Goal: Transaction & Acquisition: Book appointment/travel/reservation

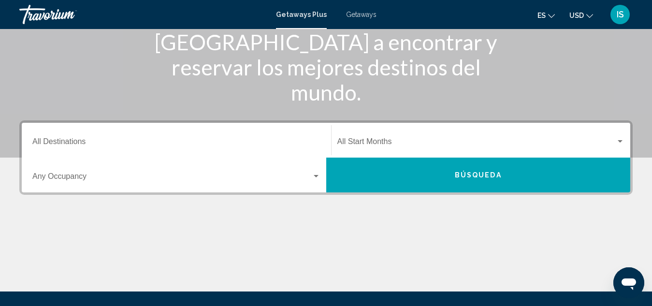
scroll to position [135, 0]
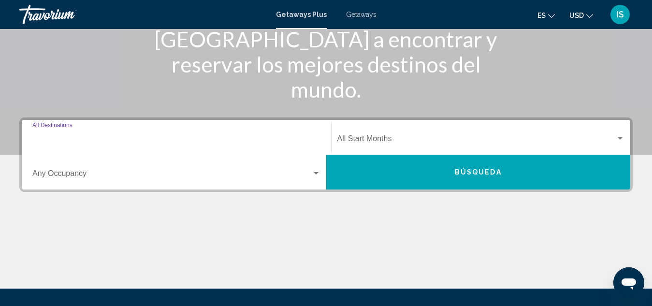
click at [119, 139] on input "Destination All Destinations" at bounding box center [176, 140] width 288 height 9
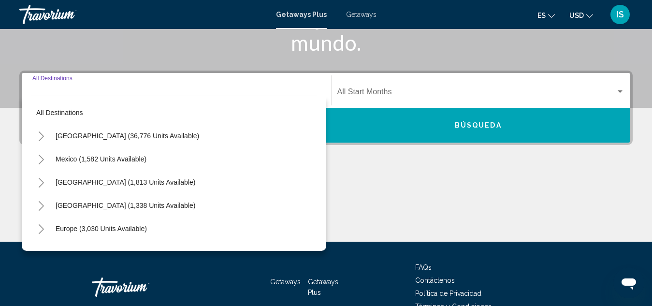
scroll to position [222, 0]
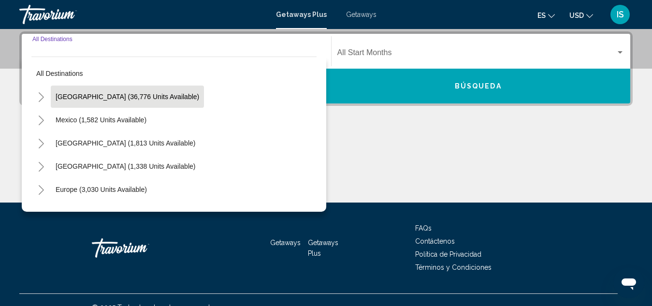
click at [132, 103] on button "United States (36,776 units available)" at bounding box center [127, 97] width 153 height 22
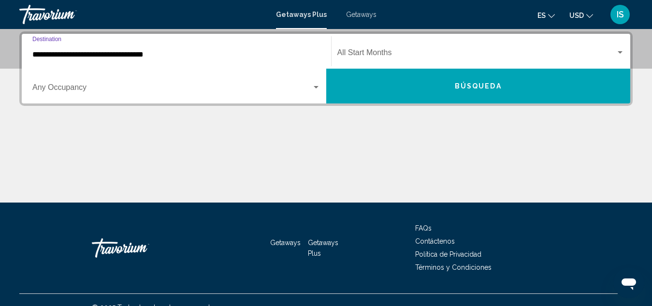
click at [118, 48] on div "**********" at bounding box center [176, 51] width 288 height 30
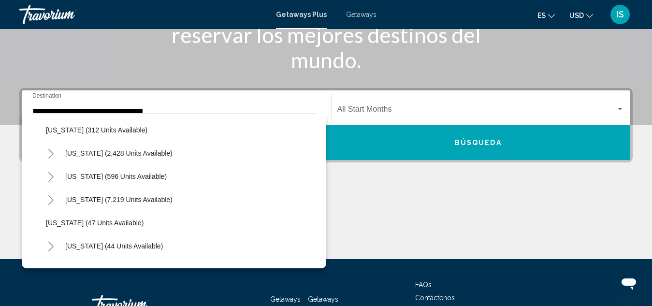
scroll to position [77, 0]
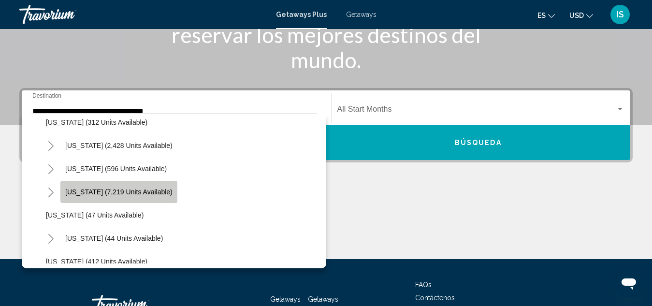
click at [138, 193] on span "Florida (7,219 units available)" at bounding box center [118, 192] width 107 height 8
type input "**********"
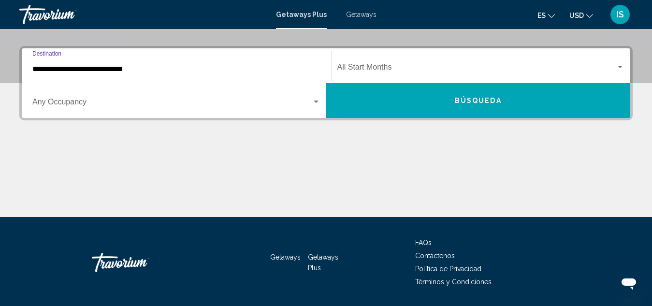
scroll to position [222, 0]
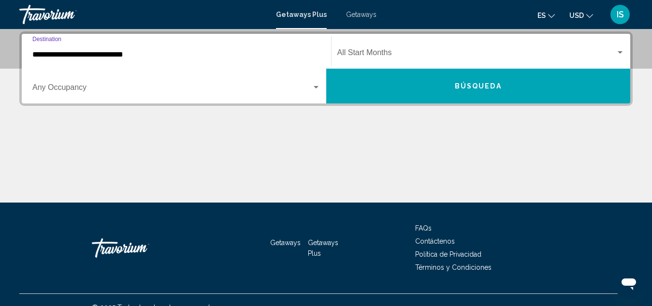
click at [484, 79] on button "Búsqueda" at bounding box center [478, 86] width 305 height 35
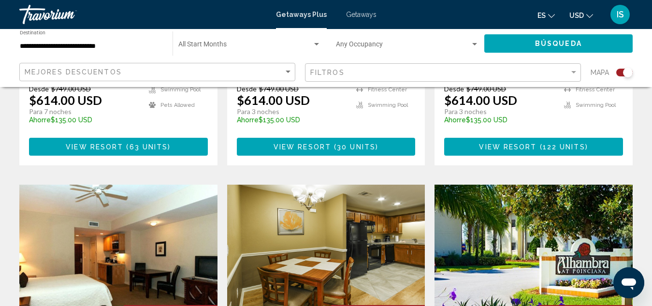
scroll to position [628, 0]
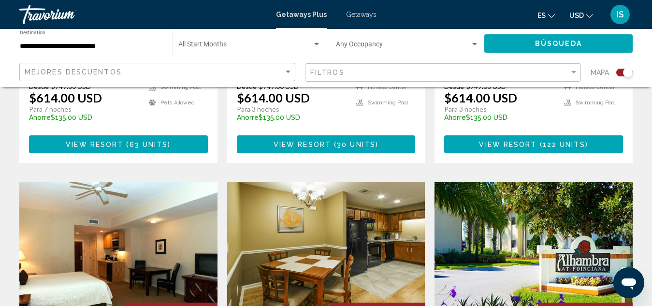
click at [359, 13] on span "Getaways" at bounding box center [361, 15] width 30 height 8
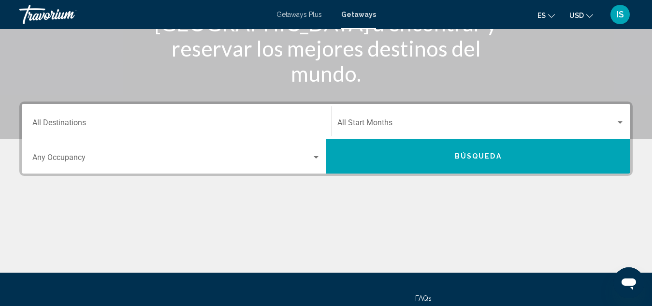
click at [106, 126] on input "Destination All Destinations" at bounding box center [176, 124] width 288 height 9
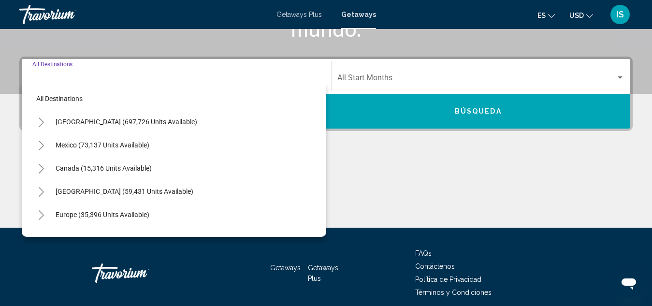
scroll to position [222, 0]
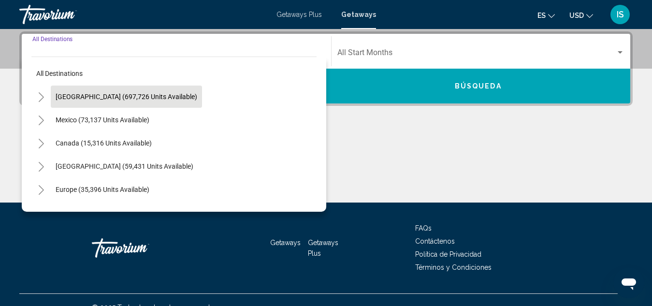
click at [147, 104] on button "United States (697,726 units available)" at bounding box center [126, 97] width 151 height 22
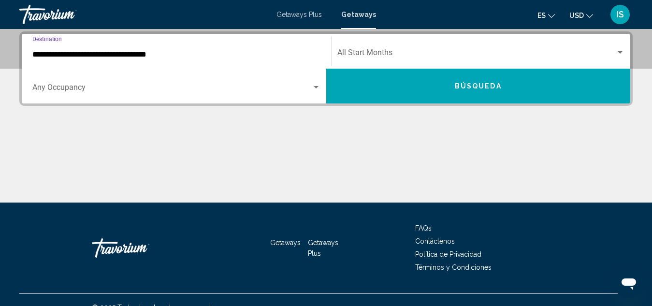
click at [155, 54] on input "**********" at bounding box center [176, 54] width 288 height 9
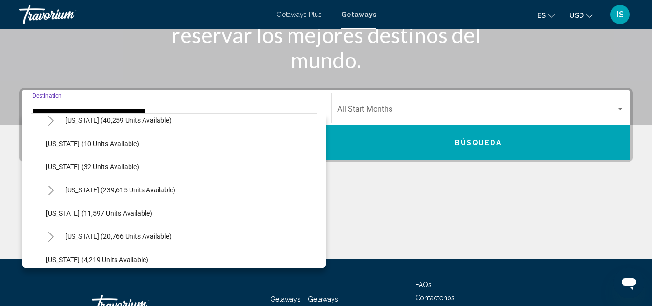
scroll to position [152, 0]
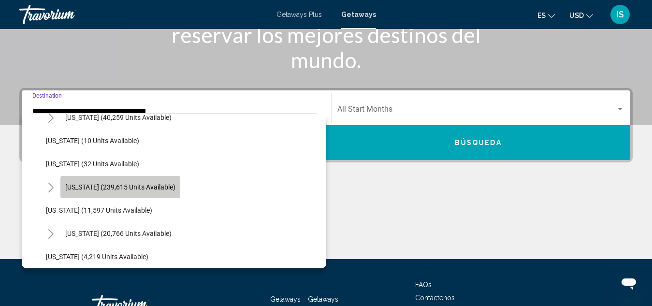
click at [150, 190] on span "Florida (239,615 units available)" at bounding box center [120, 187] width 110 height 8
type input "**********"
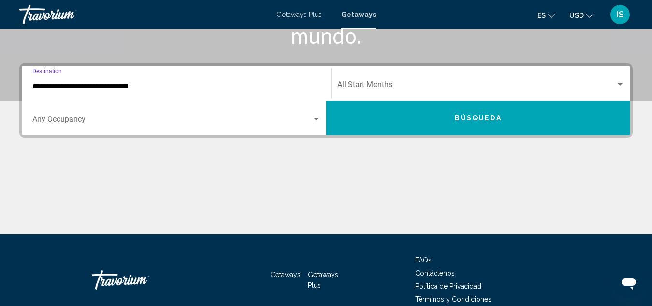
scroll to position [222, 0]
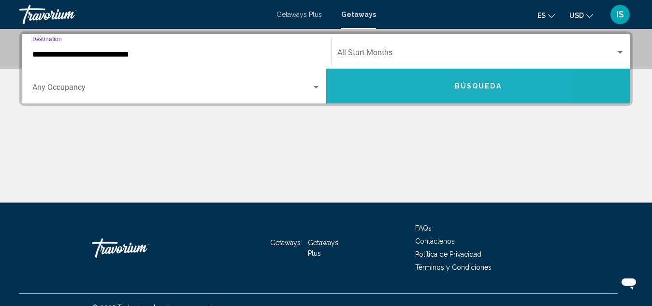
click at [418, 88] on button "Búsqueda" at bounding box center [478, 86] width 305 height 35
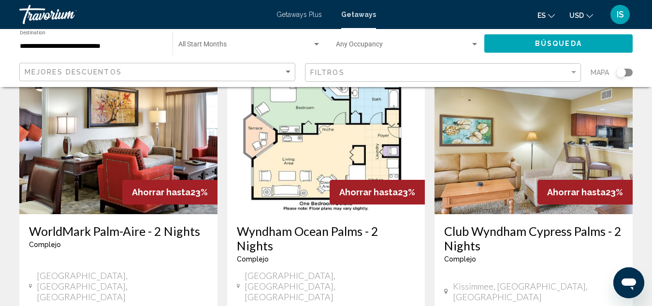
scroll to position [820, 0]
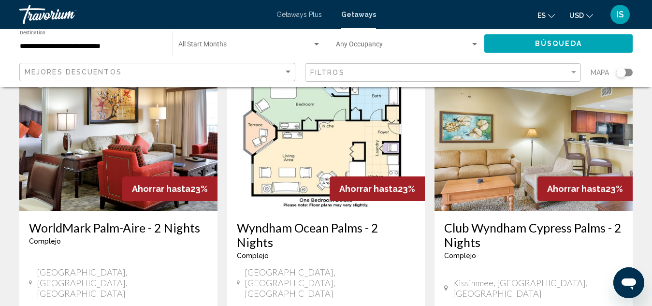
click at [76, 131] on img "Main content" at bounding box center [118, 133] width 198 height 155
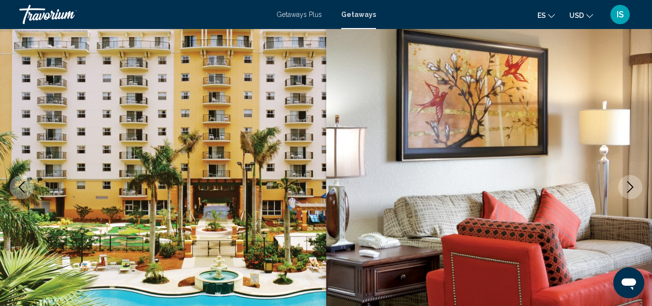
scroll to position [70, 0]
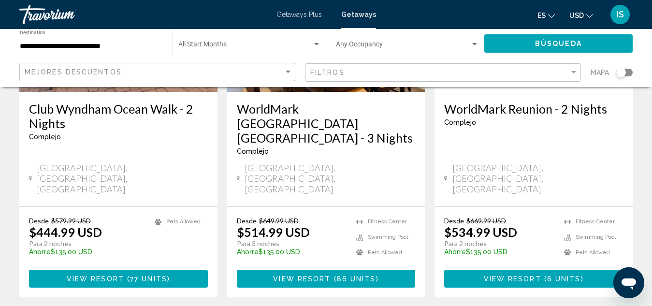
scroll to position [1305, 0]
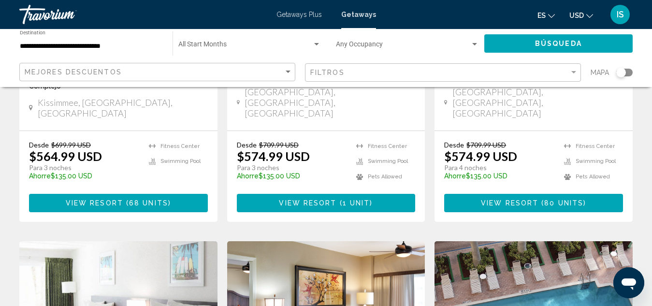
scroll to position [626, 0]
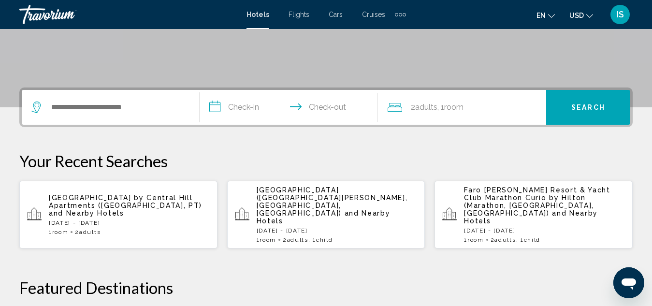
scroll to position [188, 0]
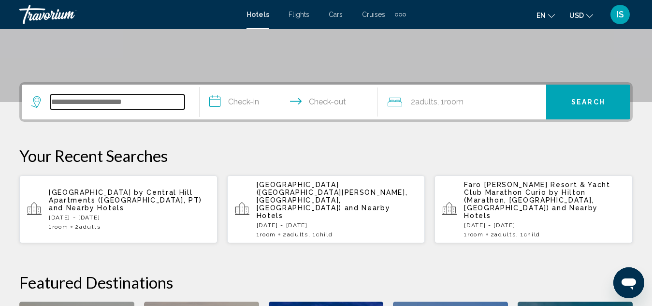
click at [148, 104] on input "Search widget" at bounding box center [117, 102] width 134 height 15
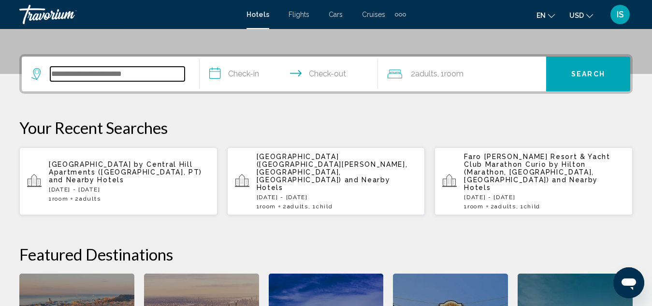
scroll to position [212, 0]
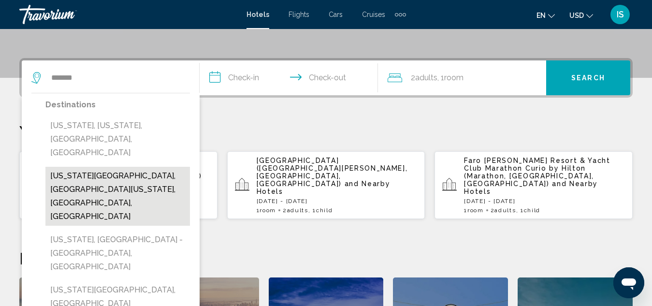
click at [101, 180] on button "[US_STATE][GEOGRAPHIC_DATA], [GEOGRAPHIC_DATA][US_STATE], [GEOGRAPHIC_DATA], [G…" at bounding box center [117, 196] width 145 height 59
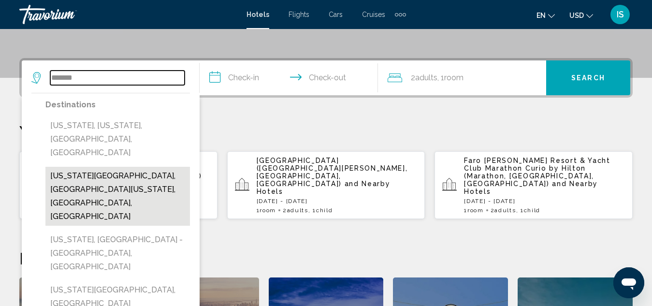
type input "**********"
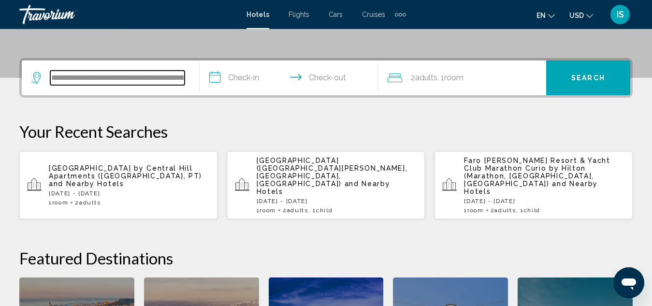
scroll to position [239, 0]
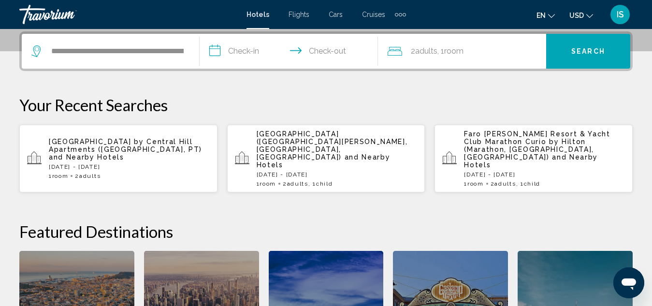
click at [296, 52] on input "**********" at bounding box center [291, 53] width 182 height 38
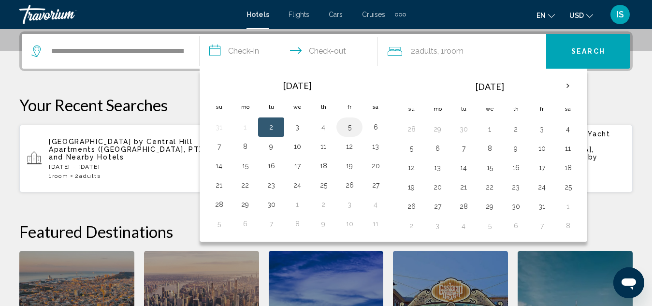
click at [352, 126] on button "5" at bounding box center [349, 127] width 15 height 14
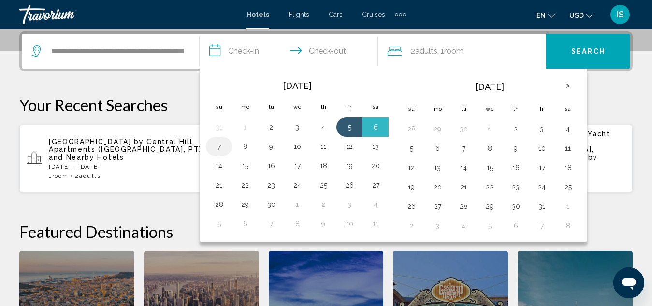
click at [221, 148] on button "7" at bounding box center [218, 147] width 15 height 14
type input "**********"
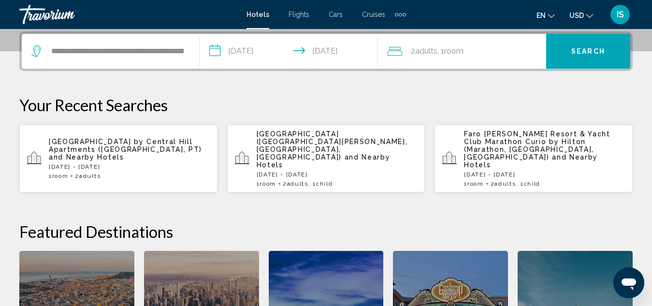
click at [563, 56] on button "Search" at bounding box center [589, 51] width 84 height 35
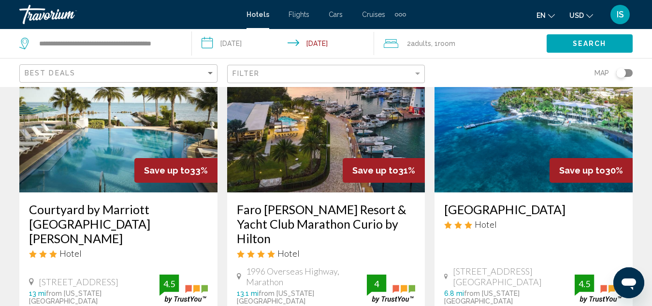
scroll to position [82, 0]
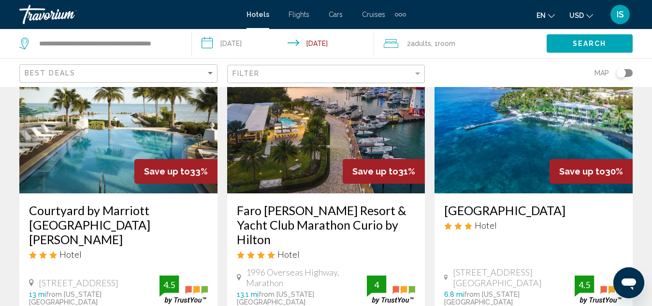
click at [131, 137] on img "Main content" at bounding box center [118, 116] width 198 height 155
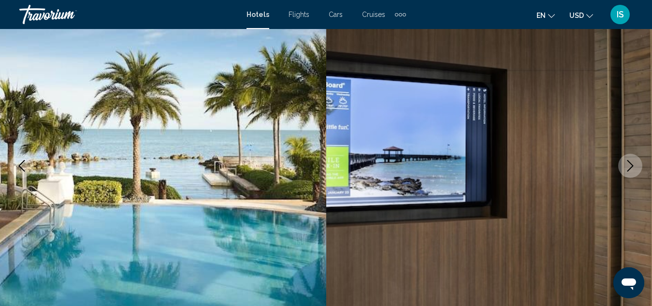
scroll to position [92, 0]
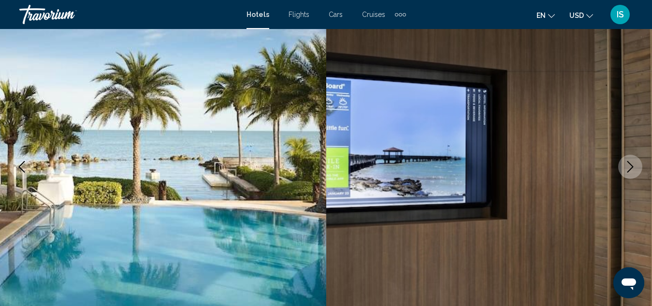
click at [627, 169] on icon "Next image" at bounding box center [631, 167] width 12 height 12
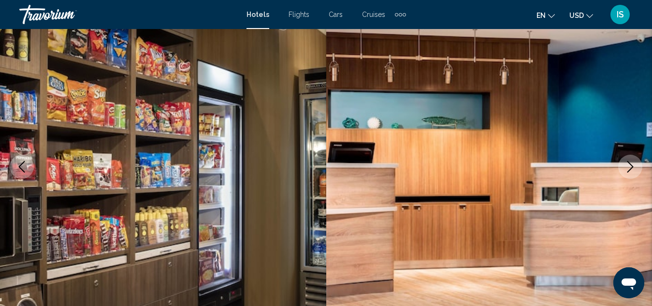
click at [627, 169] on icon "Next image" at bounding box center [631, 167] width 12 height 12
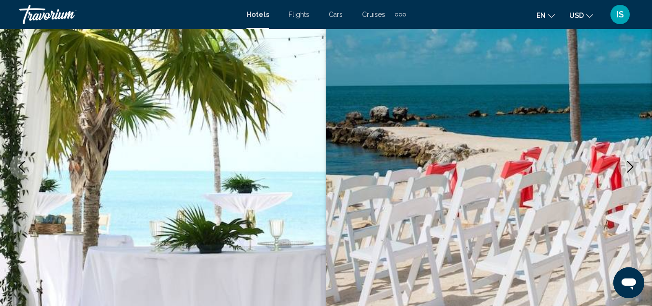
click at [627, 169] on icon "Next image" at bounding box center [631, 167] width 12 height 12
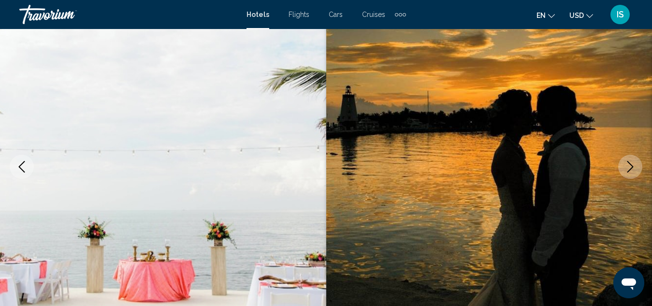
click at [627, 169] on icon "Next image" at bounding box center [631, 167] width 12 height 12
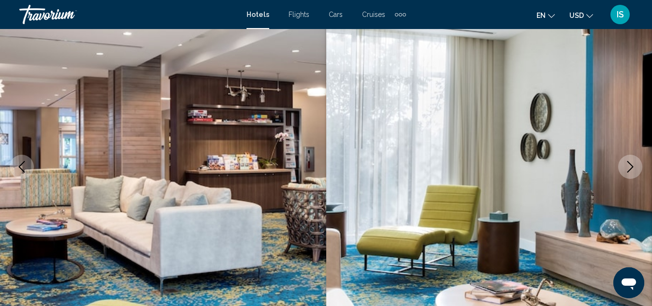
click at [627, 169] on icon "Next image" at bounding box center [631, 167] width 12 height 12
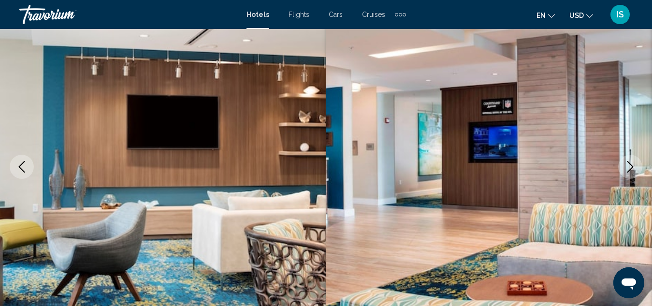
click at [628, 178] on button "Next image" at bounding box center [631, 167] width 24 height 24
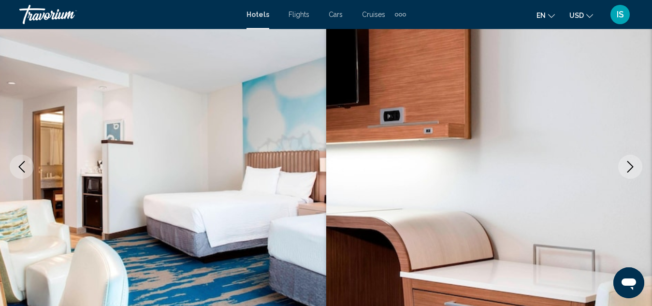
click at [627, 171] on icon "Next image" at bounding box center [631, 167] width 12 height 12
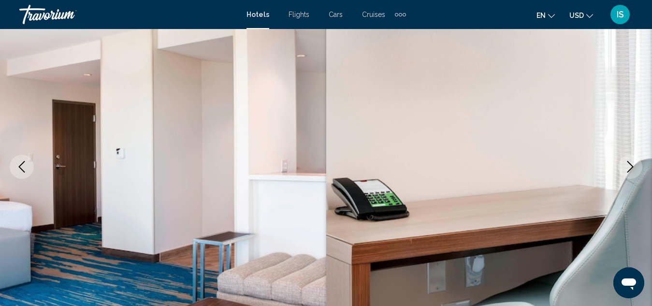
click at [627, 171] on icon "Next image" at bounding box center [631, 167] width 12 height 12
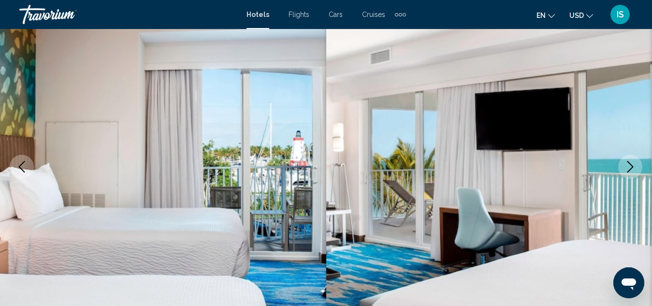
click at [627, 171] on icon "Next image" at bounding box center [631, 167] width 12 height 12
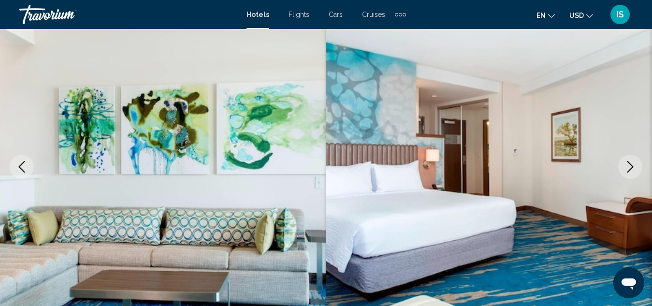
click at [627, 171] on icon "Next image" at bounding box center [631, 167] width 12 height 12
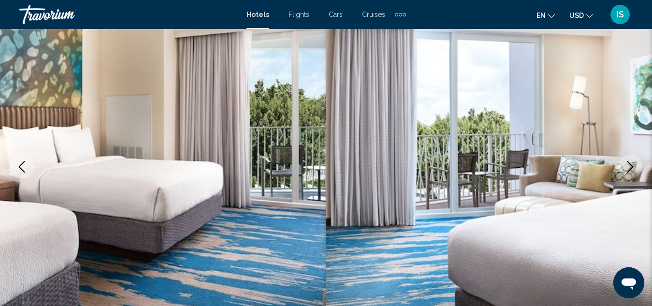
click at [627, 171] on icon "Next image" at bounding box center [631, 167] width 12 height 12
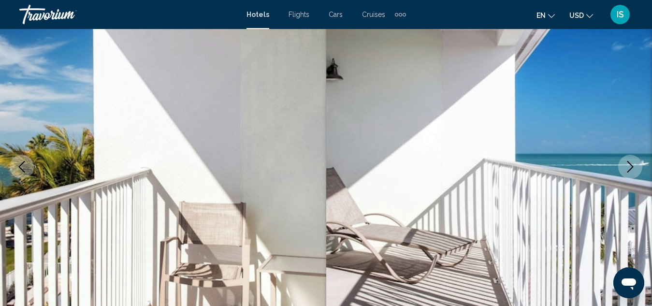
click at [627, 171] on icon "Next image" at bounding box center [631, 167] width 12 height 12
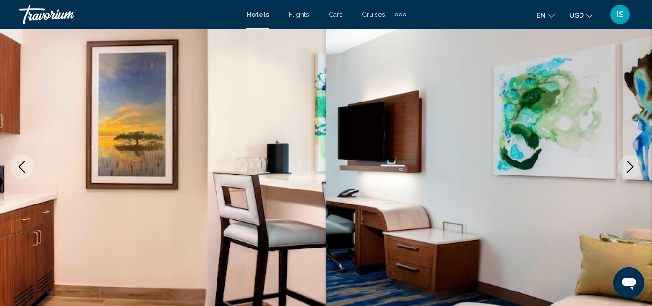
click at [626, 164] on icon "Next image" at bounding box center [631, 167] width 12 height 12
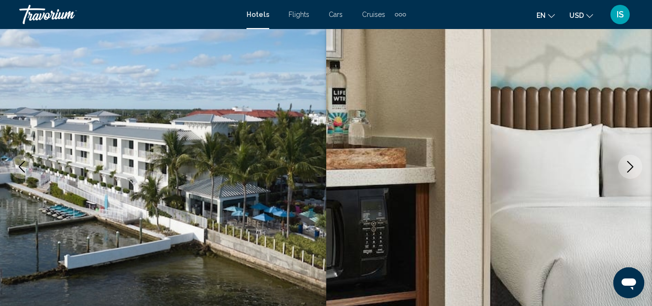
click at [627, 170] on icon "Next image" at bounding box center [631, 167] width 12 height 12
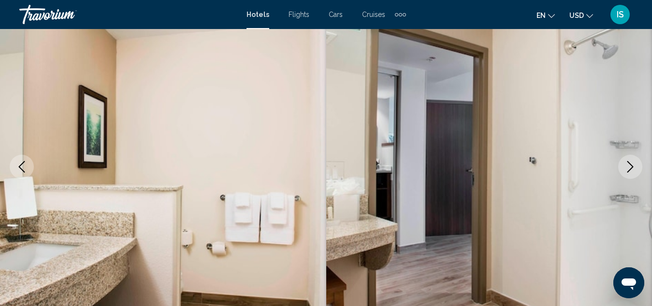
click at [627, 170] on icon "Next image" at bounding box center [631, 167] width 12 height 12
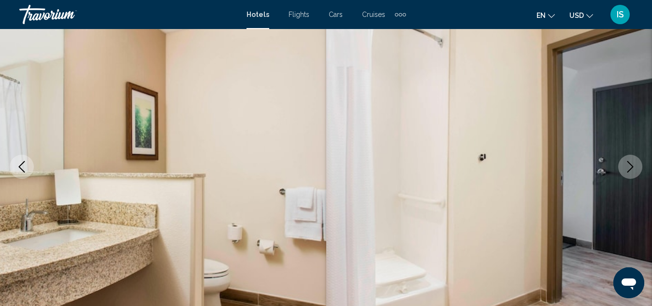
click at [627, 170] on icon "Next image" at bounding box center [631, 167] width 12 height 12
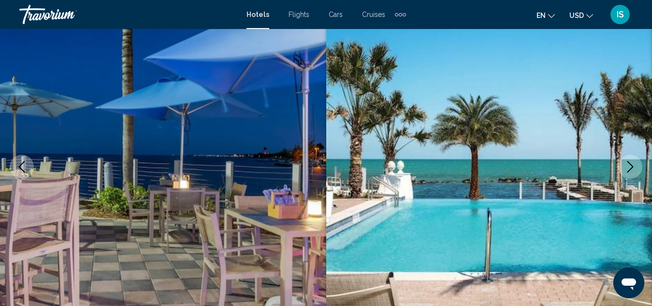
click at [627, 170] on icon "Next image" at bounding box center [631, 167] width 12 height 12
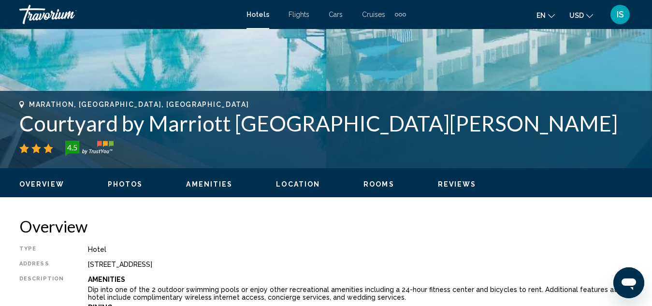
scroll to position [318, 0]
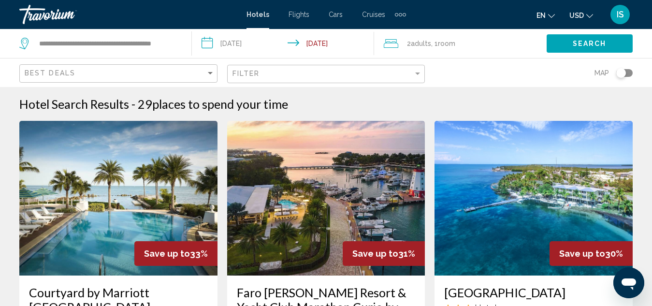
click at [419, 45] on span "Adults" at bounding box center [421, 44] width 20 height 8
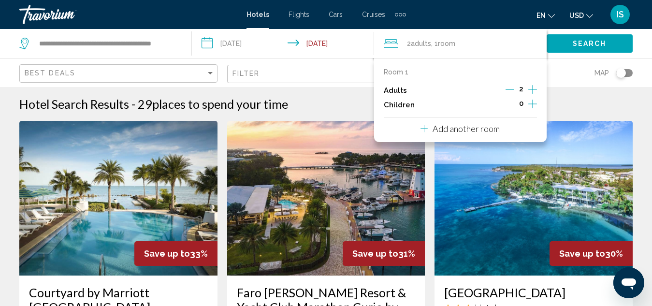
click at [535, 88] on icon "Increment adults" at bounding box center [533, 90] width 9 height 12
click at [533, 104] on icon "Increment children" at bounding box center [533, 104] width 9 height 9
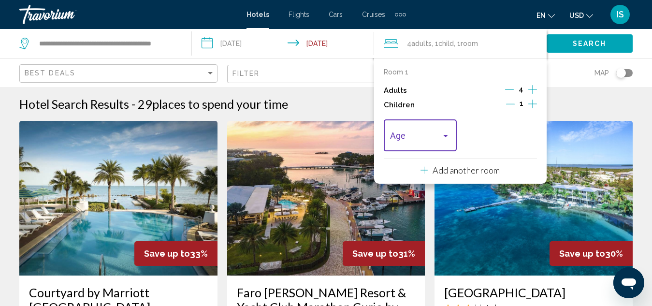
click at [446, 135] on div "Travelers: 4 adults, 1 child" at bounding box center [446, 136] width 5 height 2
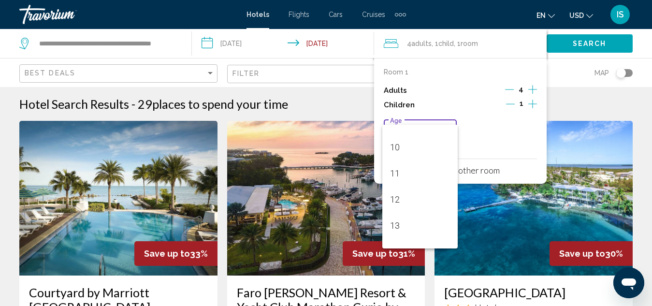
scroll to position [271, 0]
click at [404, 232] on span "14" at bounding box center [420, 233] width 60 height 26
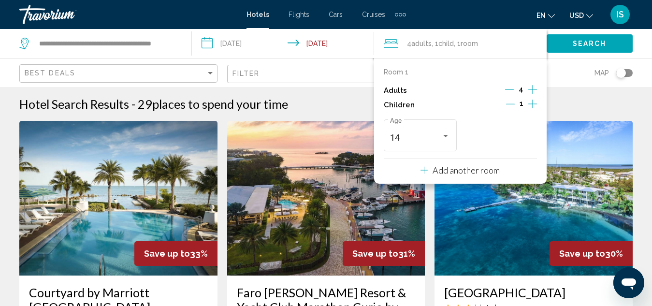
click at [592, 44] on span "Search" at bounding box center [590, 44] width 34 height 8
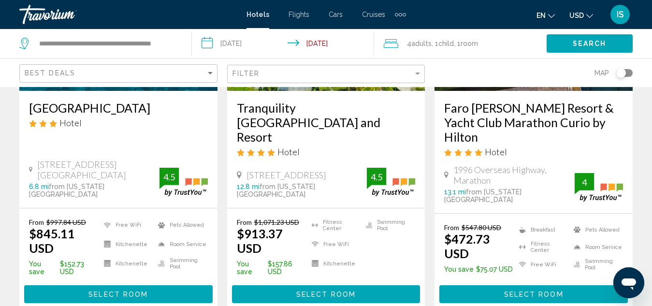
scroll to position [204, 0]
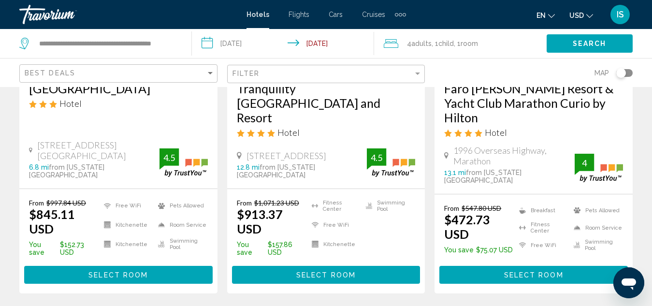
click at [579, 266] on button "Select Room" at bounding box center [534, 275] width 189 height 18
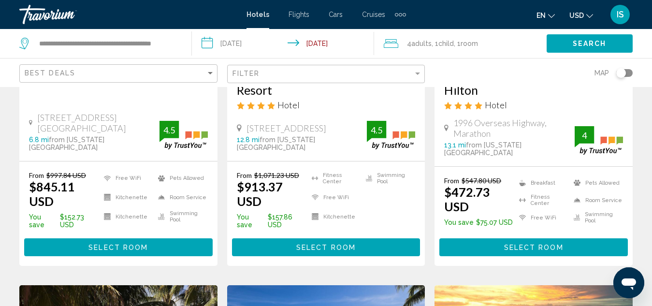
scroll to position [216, 0]
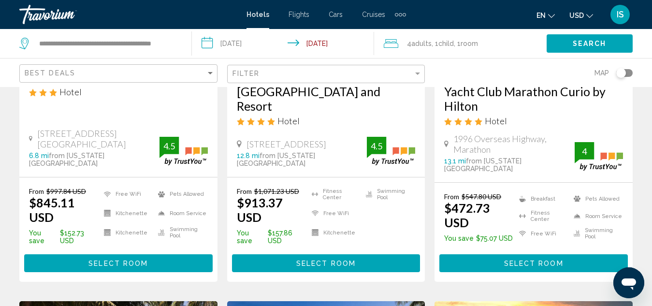
click at [476, 41] on span "Room" at bounding box center [469, 44] width 17 height 8
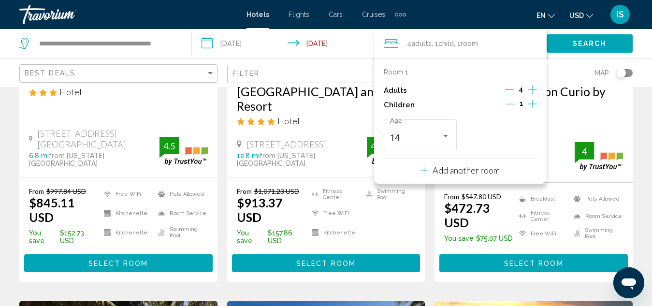
click at [540, 87] on div "Room 1 Adults 4 Children 1 14 Age Add another room" at bounding box center [460, 121] width 173 height 126
click at [509, 89] on icon "Decrement adults" at bounding box center [509, 89] width 9 height 0
click at [509, 89] on icon "Decrement adults" at bounding box center [510, 89] width 9 height 0
click at [591, 46] on span "Search" at bounding box center [590, 44] width 34 height 8
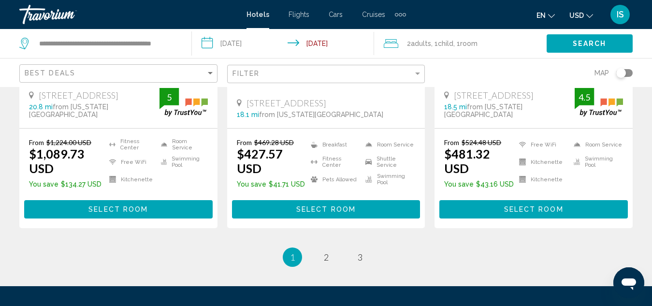
scroll to position [1415, 0]
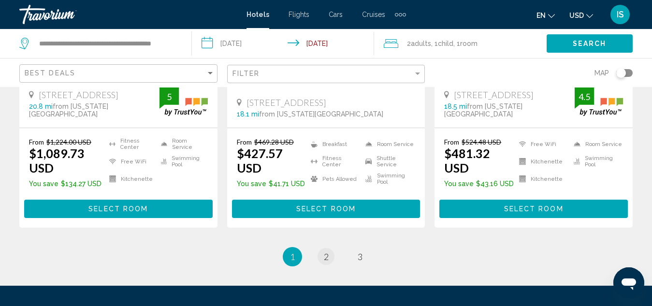
click at [327, 252] on span "2" at bounding box center [326, 257] width 5 height 11
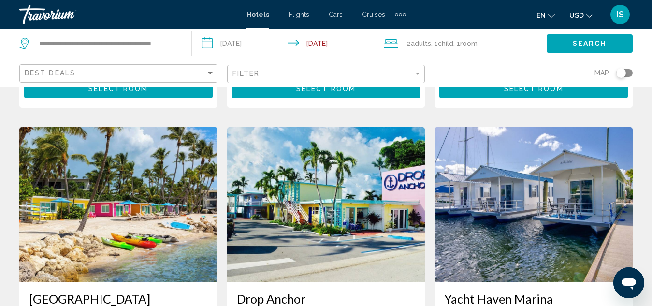
scroll to position [1121, 0]
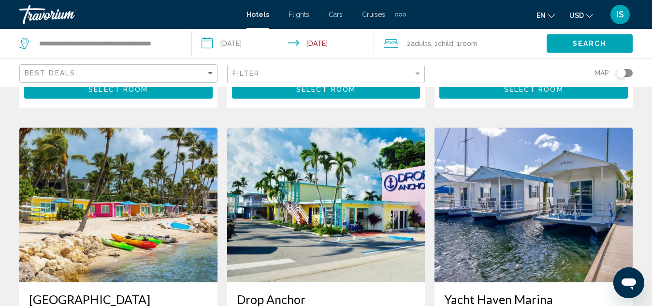
click at [596, 200] on img "Main content" at bounding box center [534, 205] width 198 height 155
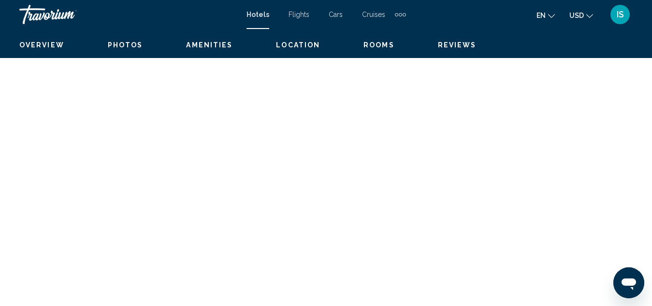
scroll to position [105, 0]
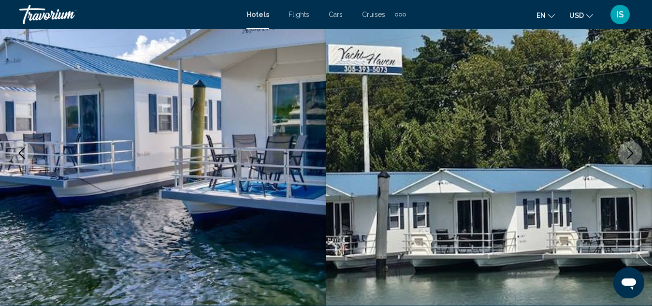
click at [634, 156] on icon "Next image" at bounding box center [631, 154] width 12 height 12
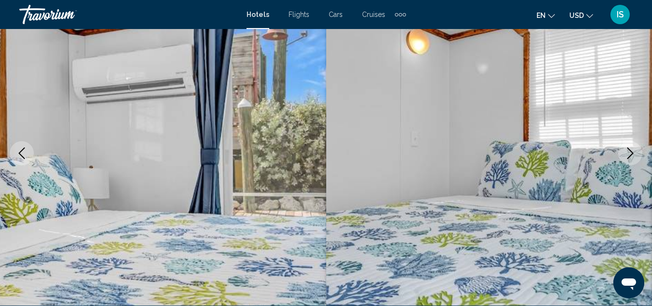
click at [627, 153] on icon "Next image" at bounding box center [631, 154] width 12 height 12
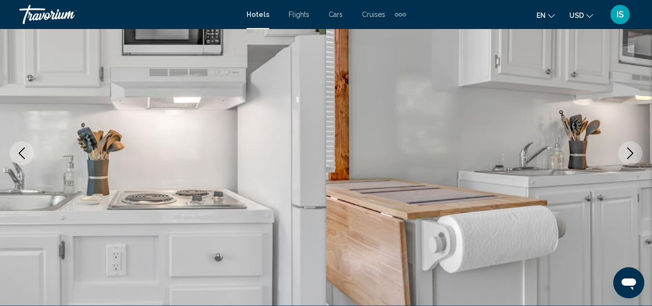
click at [627, 153] on icon "Next image" at bounding box center [631, 154] width 12 height 12
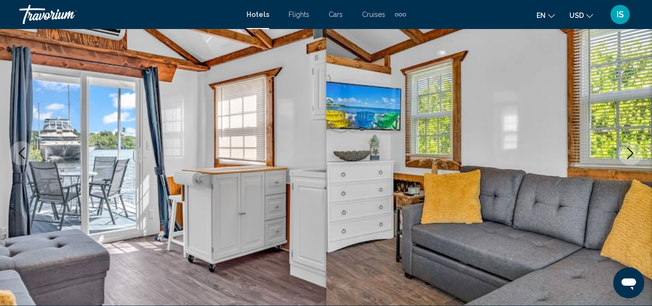
click at [627, 153] on icon "Next image" at bounding box center [631, 154] width 12 height 12
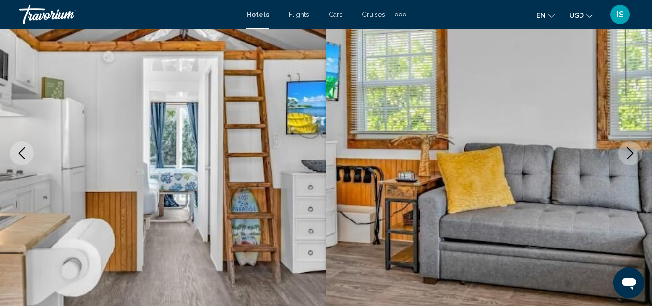
click at [627, 153] on icon "Next image" at bounding box center [631, 154] width 12 height 12
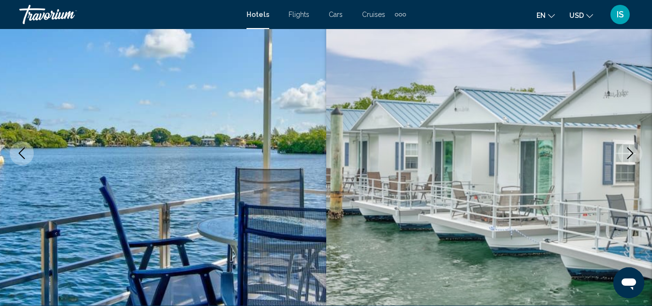
click at [627, 153] on icon "Next image" at bounding box center [631, 154] width 12 height 12
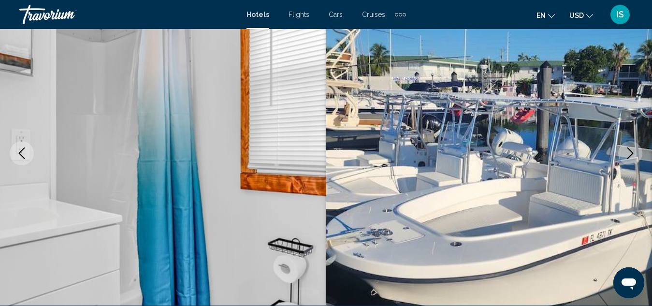
click at [627, 153] on icon "Next image" at bounding box center [631, 154] width 12 height 12
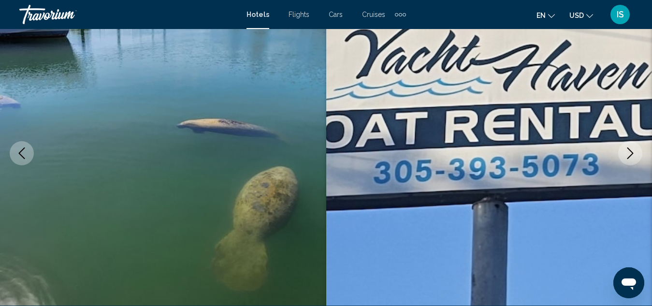
click at [632, 153] on icon "Next image" at bounding box center [631, 154] width 12 height 12
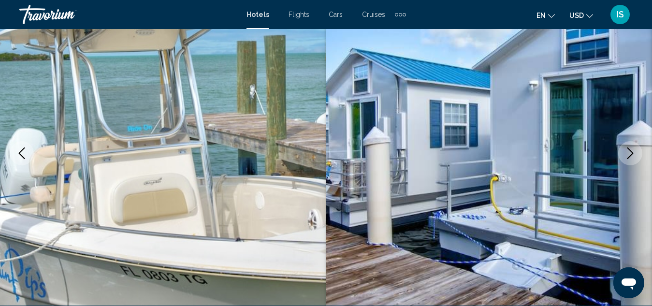
click at [632, 153] on icon "Next image" at bounding box center [631, 154] width 12 height 12
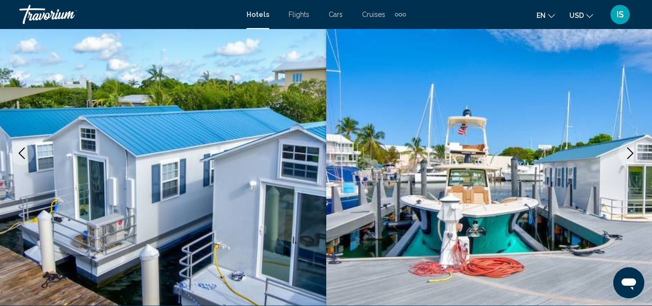
click at [628, 158] on icon "Next image" at bounding box center [631, 154] width 12 height 12
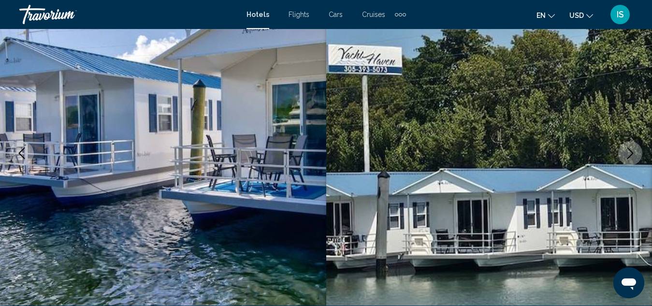
scroll to position [0, 0]
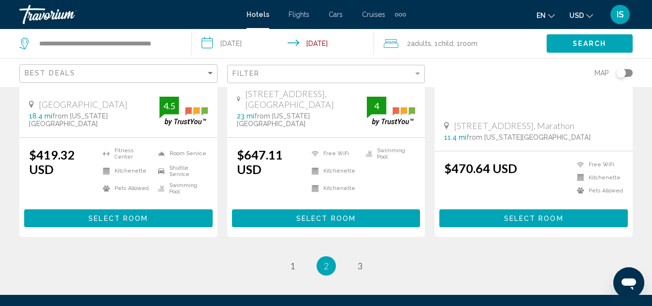
scroll to position [1424, 0]
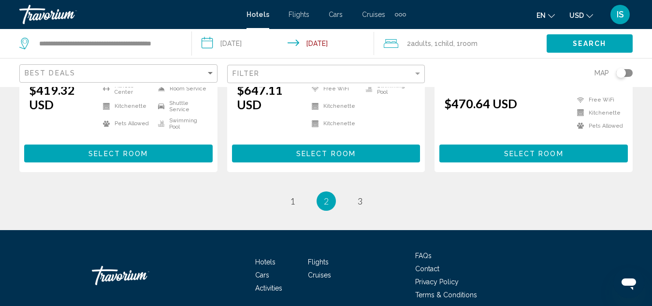
click at [599, 230] on div "Hotels Flights Cars Cruises Activities FAQs Contact Privacy Policy Terms & Cond…" at bounding box center [326, 275] width 614 height 91
click at [358, 196] on span "3" at bounding box center [360, 201] width 5 height 11
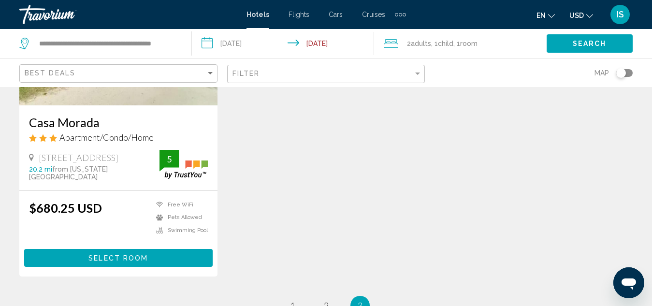
scroll to position [677, 0]
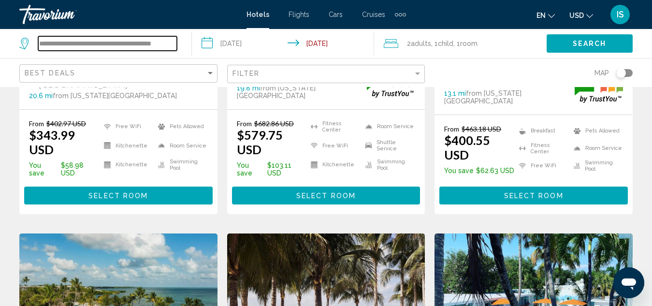
click at [176, 45] on input "**********" at bounding box center [107, 43] width 139 height 15
type input "*"
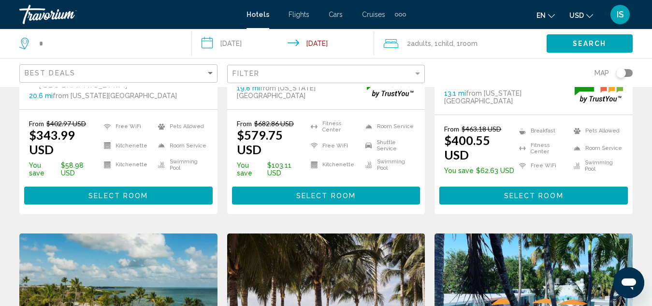
click at [102, 63] on div "Best Deals" at bounding box center [118, 73] width 198 height 29
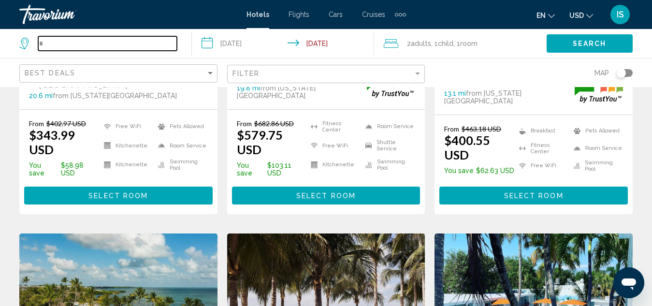
click at [54, 43] on input "*" at bounding box center [107, 43] width 139 height 15
type input "*"
